Goal: Book appointment/travel/reservation

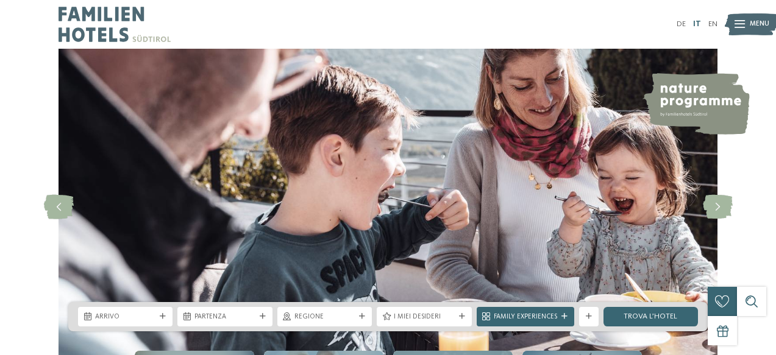
click at [696, 23] on link "IT" at bounding box center [697, 24] width 8 height 8
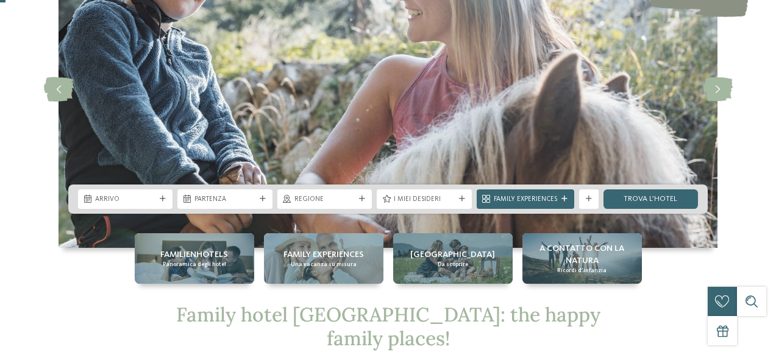
scroll to position [118, 0]
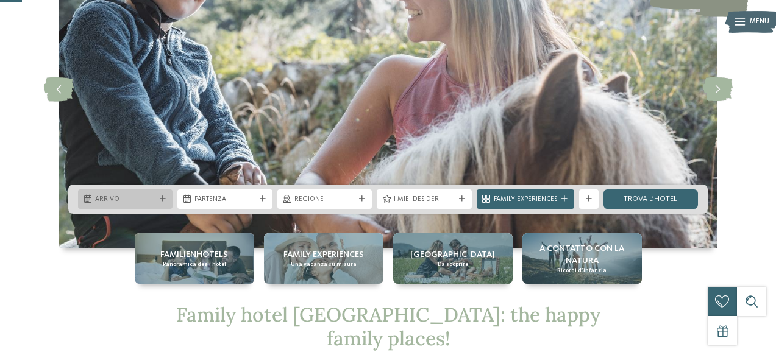
click at [119, 200] on span "Arrivo" at bounding box center [125, 200] width 60 height 10
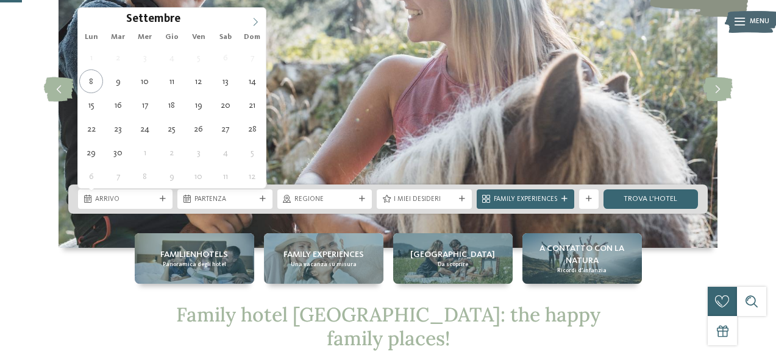
click at [258, 26] on icon at bounding box center [255, 22] width 9 height 9
type div "17.10.2025"
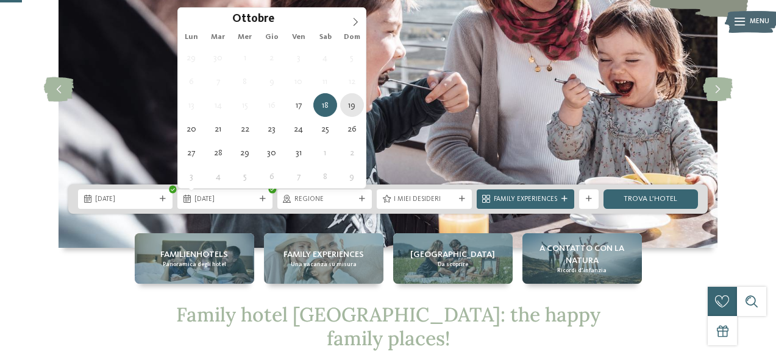
type div "19.10.2025"
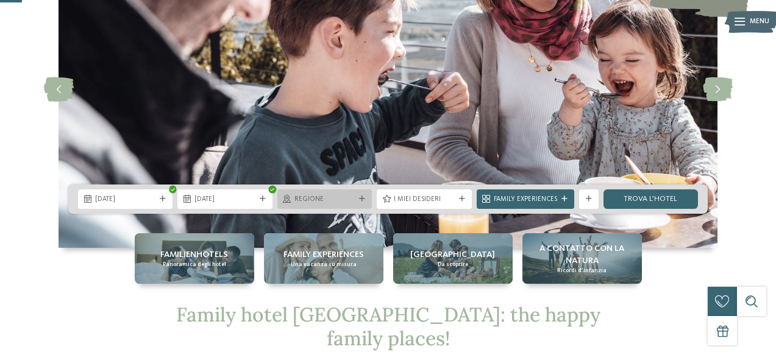
click at [336, 202] on span "Regione" at bounding box center [324, 200] width 60 height 10
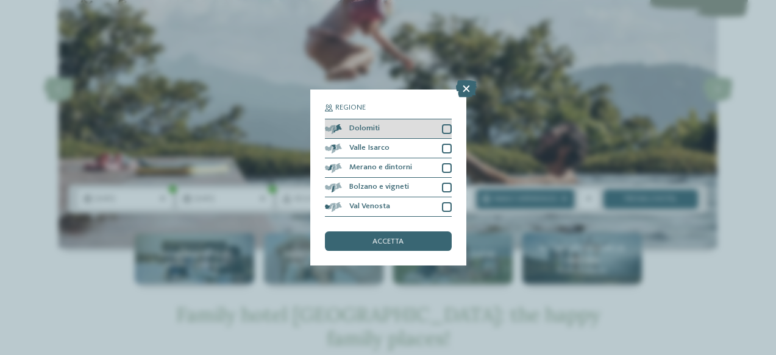
click at [446, 130] on div at bounding box center [447, 129] width 10 height 10
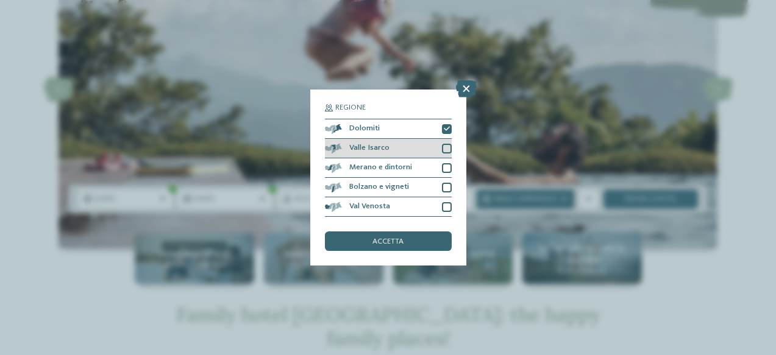
click at [445, 151] on div at bounding box center [447, 149] width 10 height 10
click at [445, 165] on div at bounding box center [447, 168] width 10 height 10
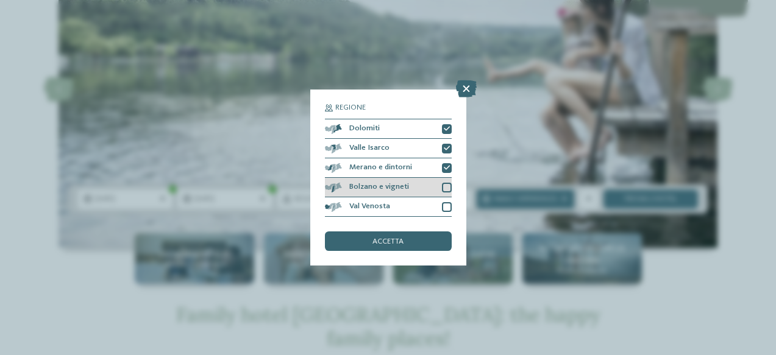
click at [447, 188] on div at bounding box center [447, 188] width 10 height 10
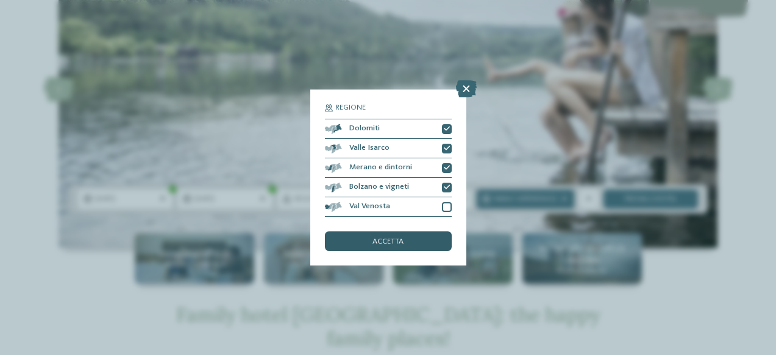
click at [423, 244] on div "accetta" at bounding box center [388, 242] width 127 height 20
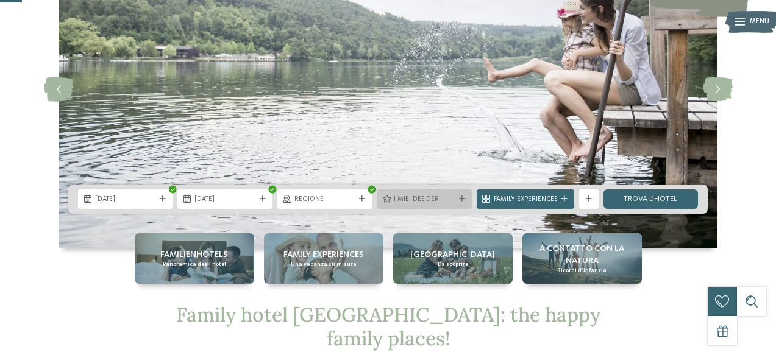
click at [408, 199] on span "I miei desideri" at bounding box center [424, 200] width 60 height 10
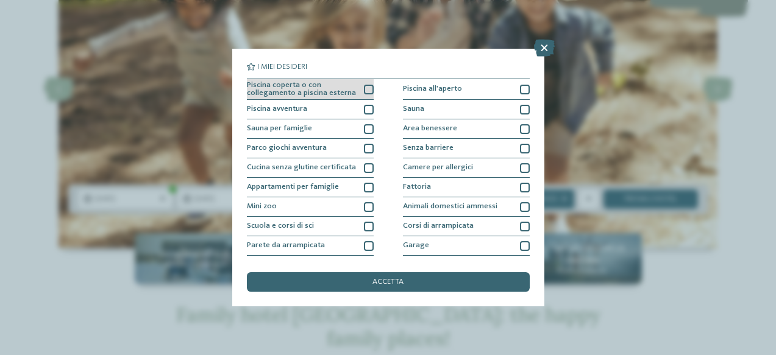
click at [367, 87] on div at bounding box center [369, 90] width 10 height 10
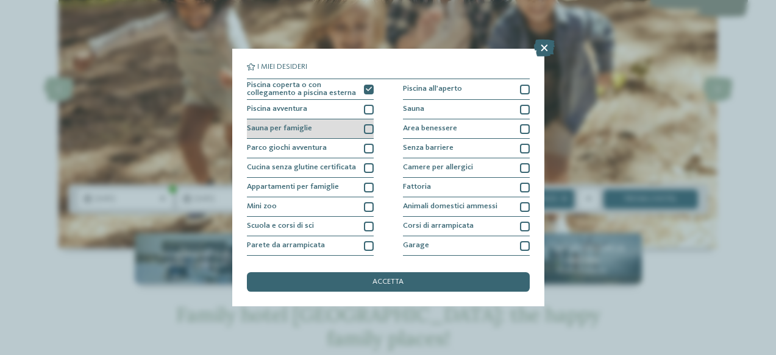
click at [368, 129] on div at bounding box center [369, 129] width 10 height 10
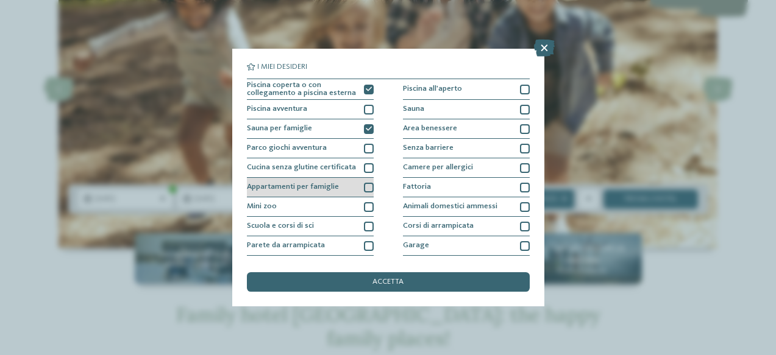
click at [365, 187] on div at bounding box center [369, 188] width 10 height 10
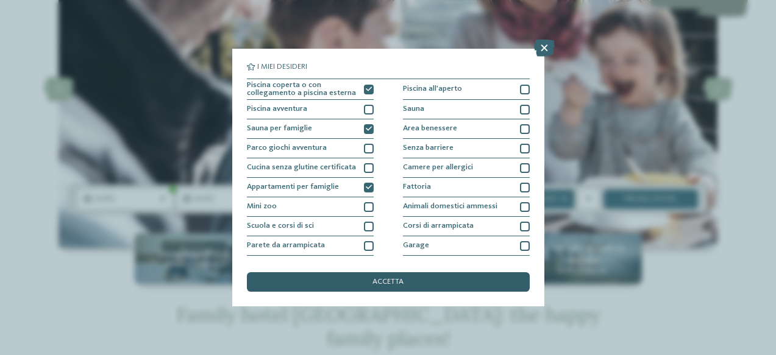
click at [427, 282] on div "accetta" at bounding box center [388, 283] width 283 height 20
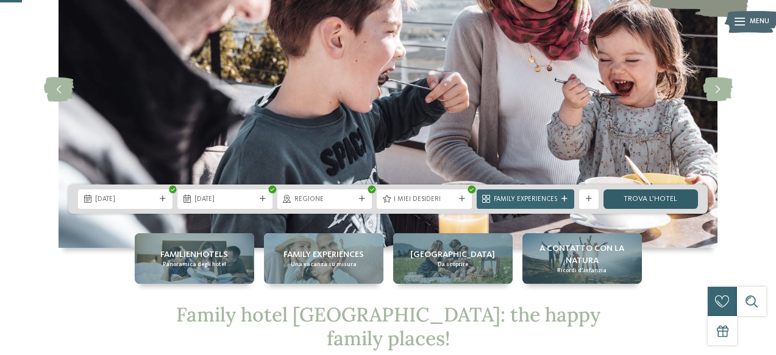
click at [632, 201] on link "trova l’hotel" at bounding box center [651, 200] width 94 height 20
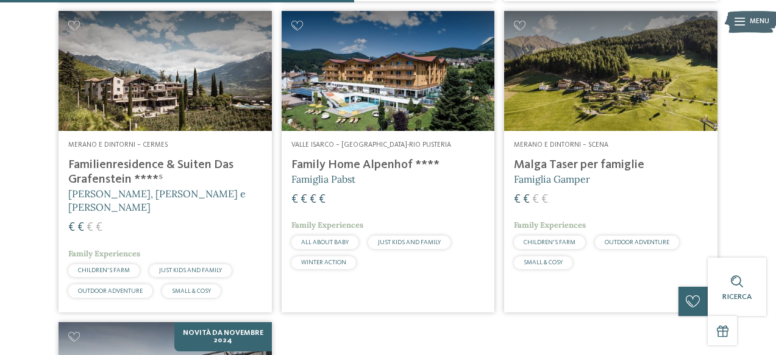
scroll to position [704, 0]
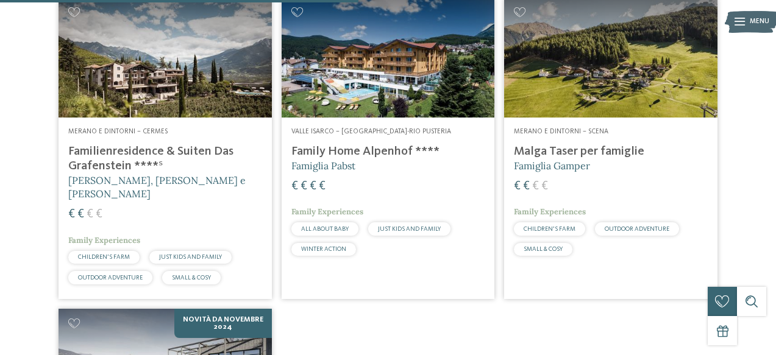
click at [128, 149] on h4 "Familienresidence & Suiten Das Grafenstein ****ˢ" at bounding box center [165, 158] width 194 height 29
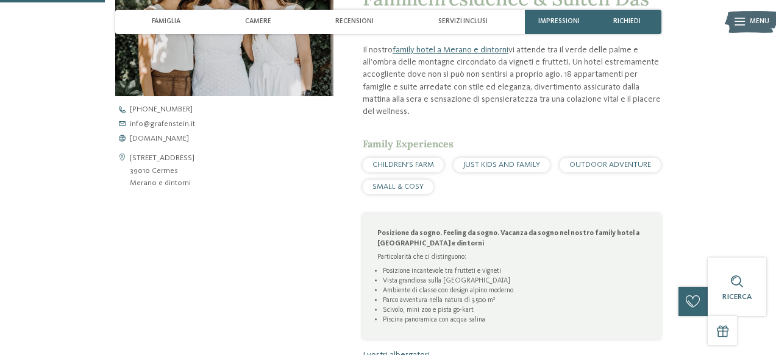
scroll to position [402, 0]
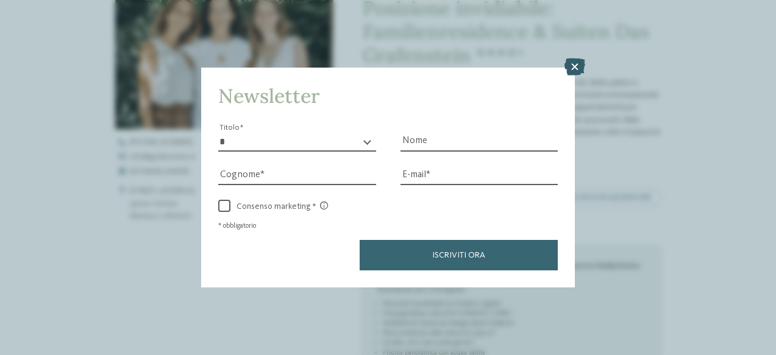
click at [574, 66] on icon at bounding box center [575, 67] width 21 height 17
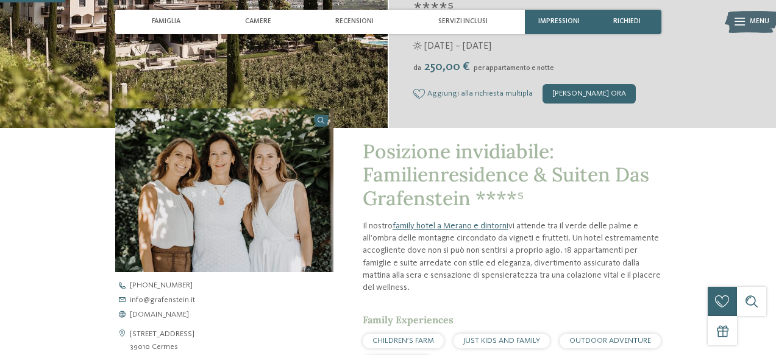
scroll to position [263, 0]
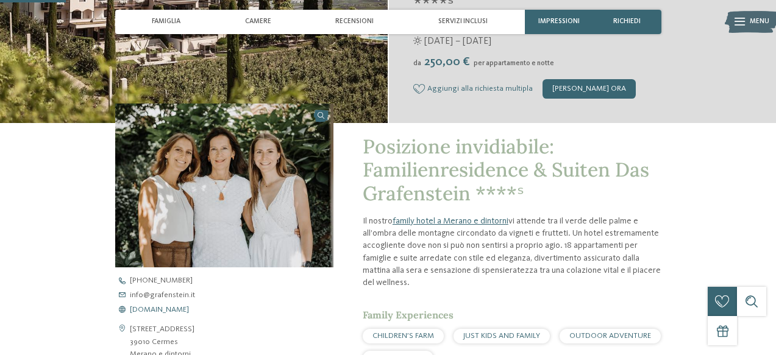
click at [159, 311] on span "[DOMAIN_NAME]" at bounding box center [159, 311] width 59 height 8
